Goal: Find specific page/section: Find specific page/section

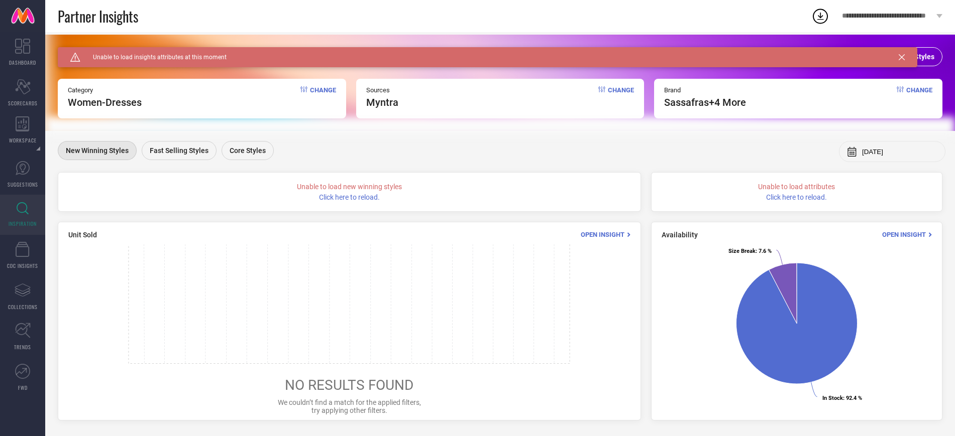
click at [902, 56] on icon at bounding box center [901, 57] width 6 height 6
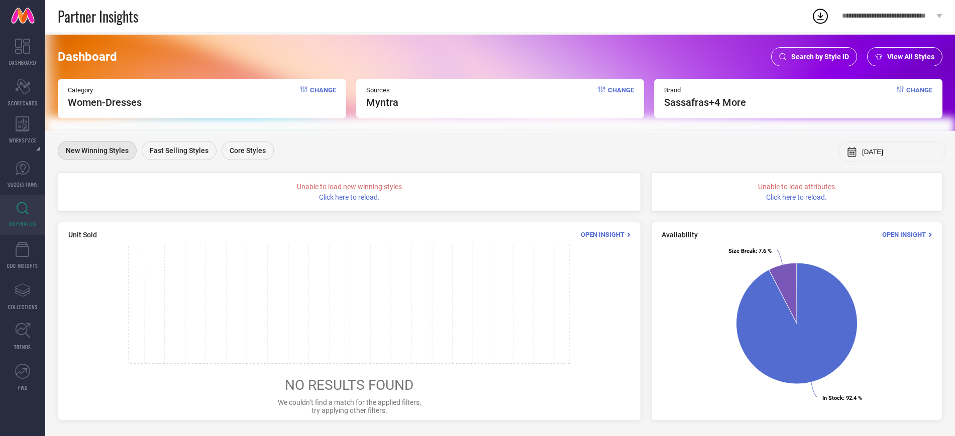
click at [828, 61] on span "Search by Style ID" at bounding box center [820, 57] width 58 height 8
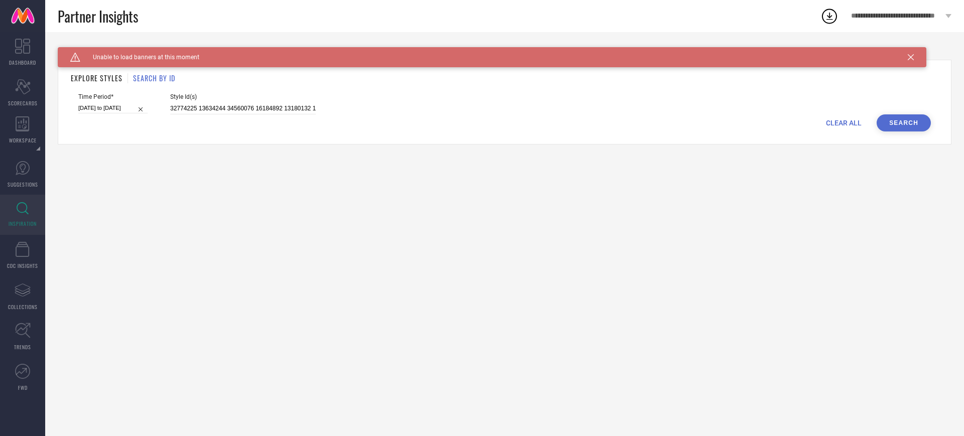
click at [19, 212] on icon at bounding box center [23, 208] width 12 height 13
